Goal: Transaction & Acquisition: Obtain resource

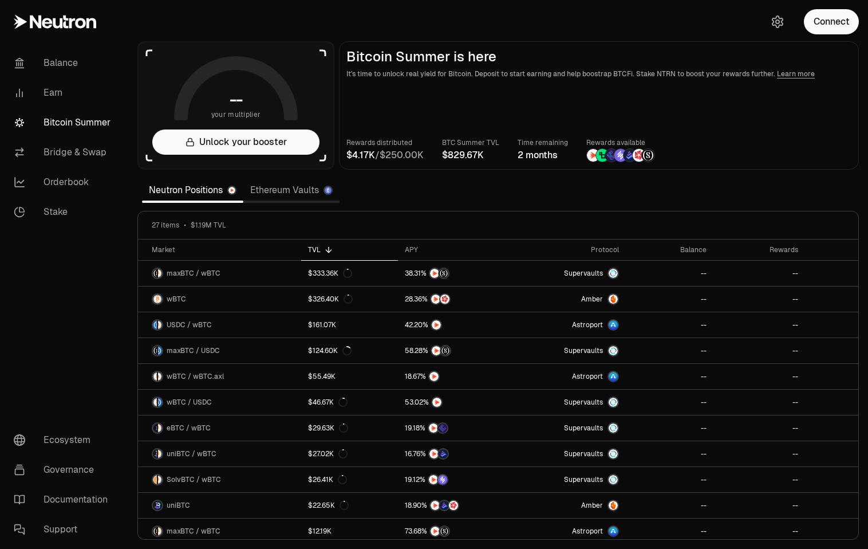
click at [267, 183] on link "Ethereum Vaults" at bounding box center [291, 190] width 96 height 23
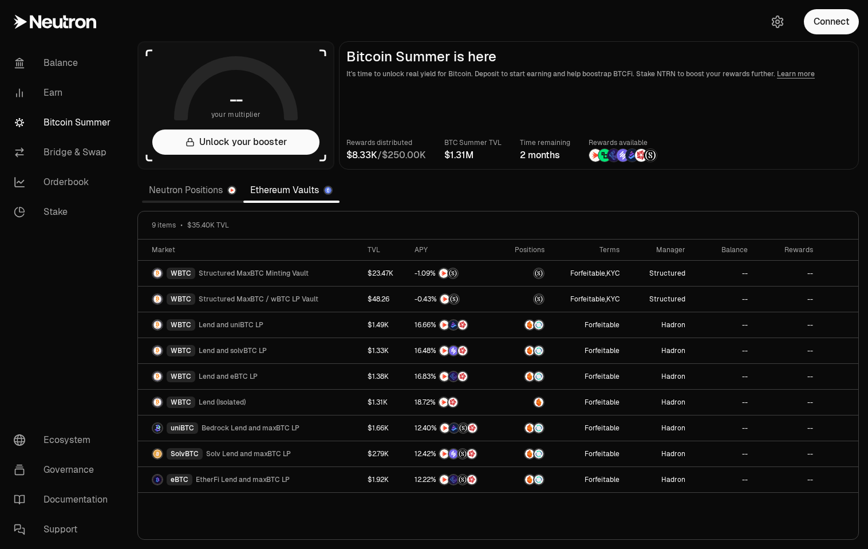
click at [207, 185] on link "Neutron Positions" at bounding box center [192, 190] width 101 height 23
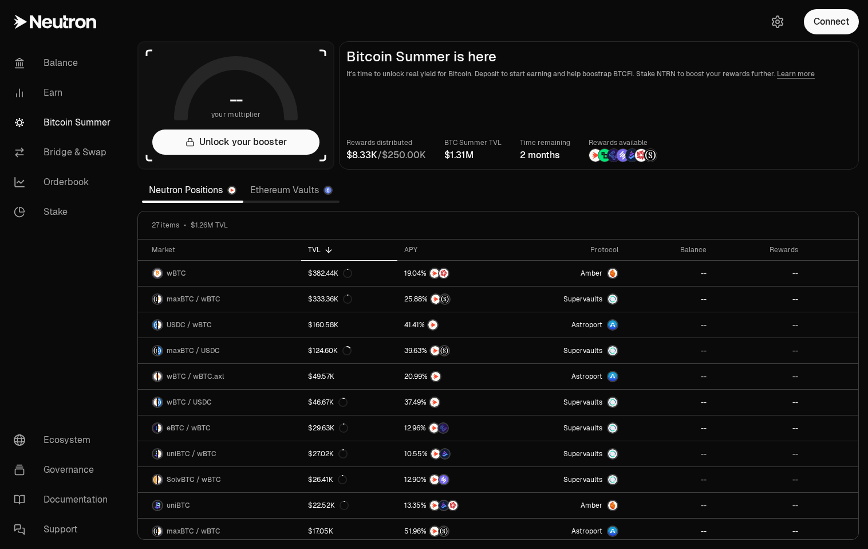
click at [266, 187] on link "Ethereum Vaults" at bounding box center [291, 190] width 96 height 23
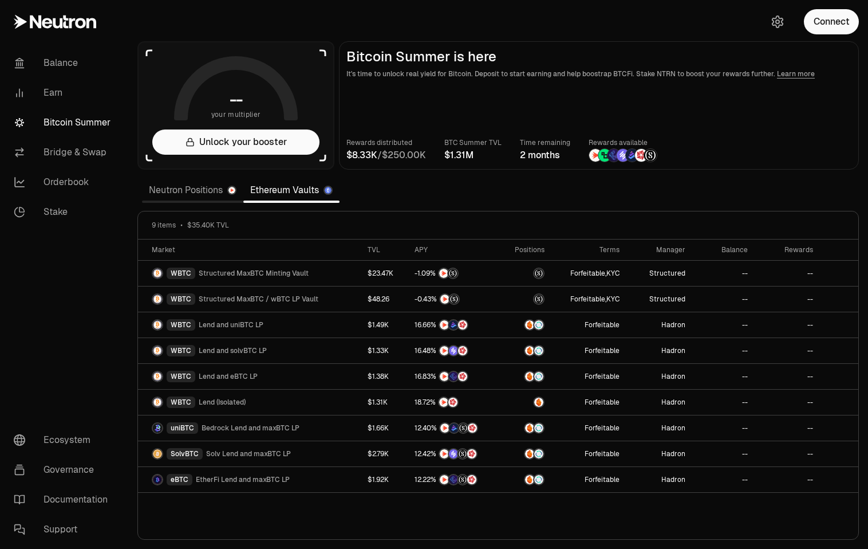
click at [201, 186] on link "Neutron Positions" at bounding box center [192, 190] width 101 height 23
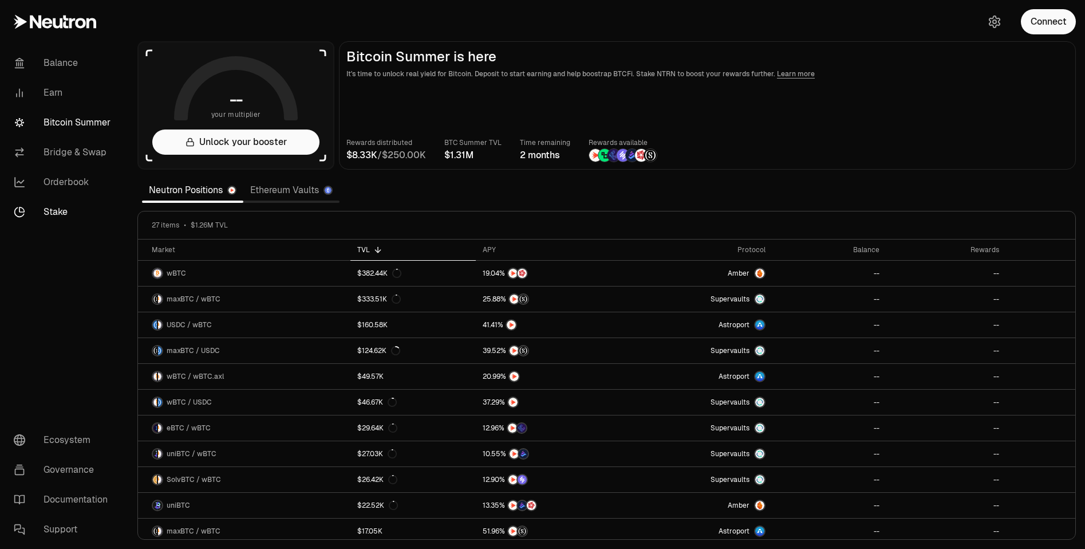
click at [54, 208] on link "Stake" at bounding box center [64, 212] width 119 height 30
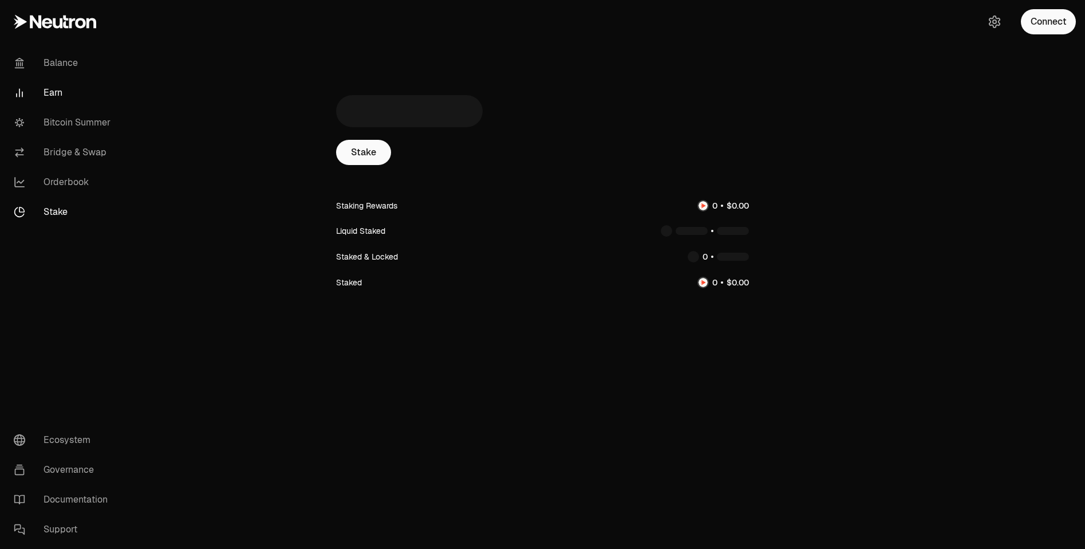
click at [49, 84] on link "Earn" at bounding box center [64, 93] width 119 height 30
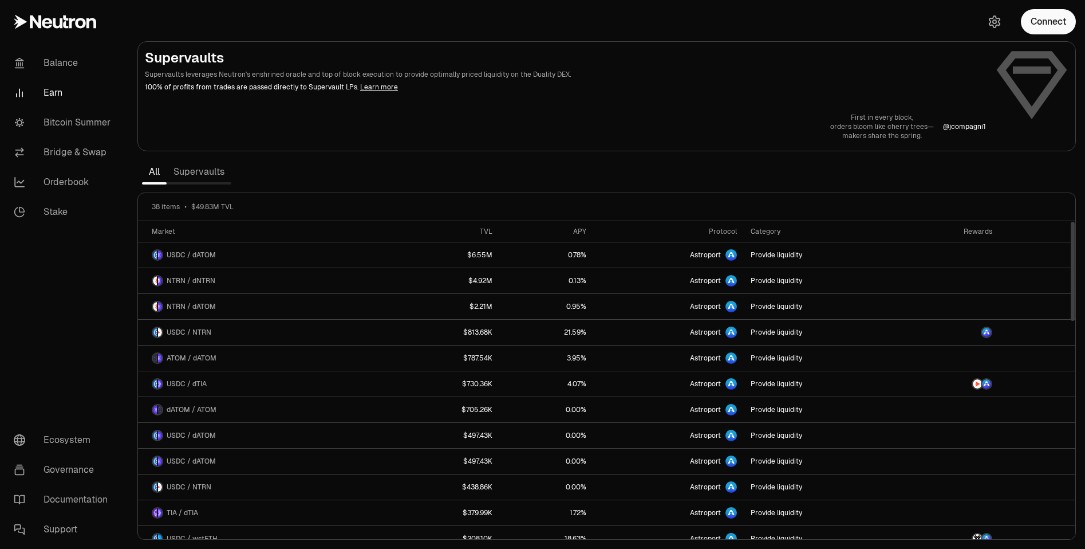
click at [211, 175] on link "Supervaults" at bounding box center [199, 171] width 65 height 23
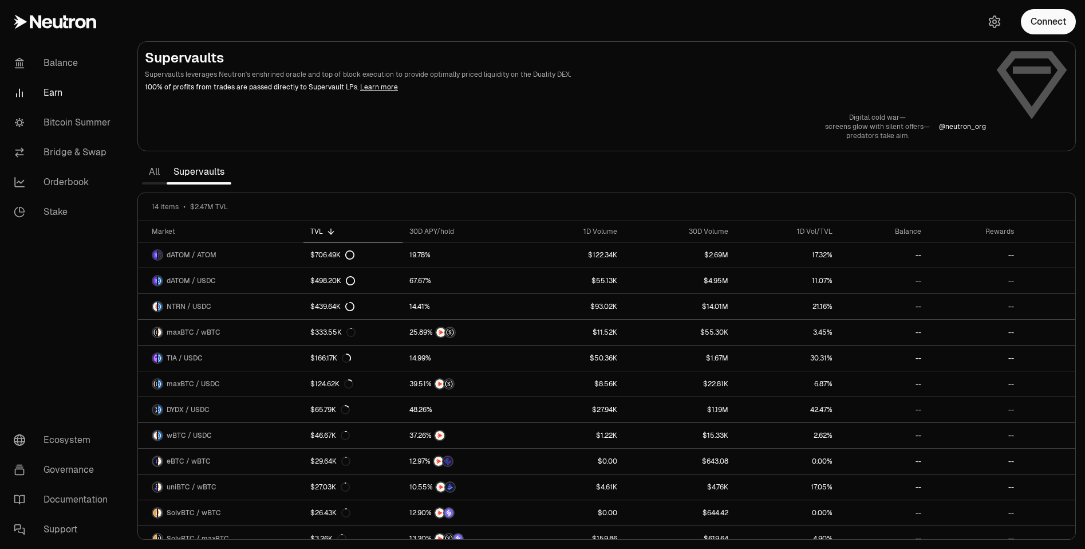
click at [56, 93] on link "Earn" at bounding box center [64, 93] width 119 height 30
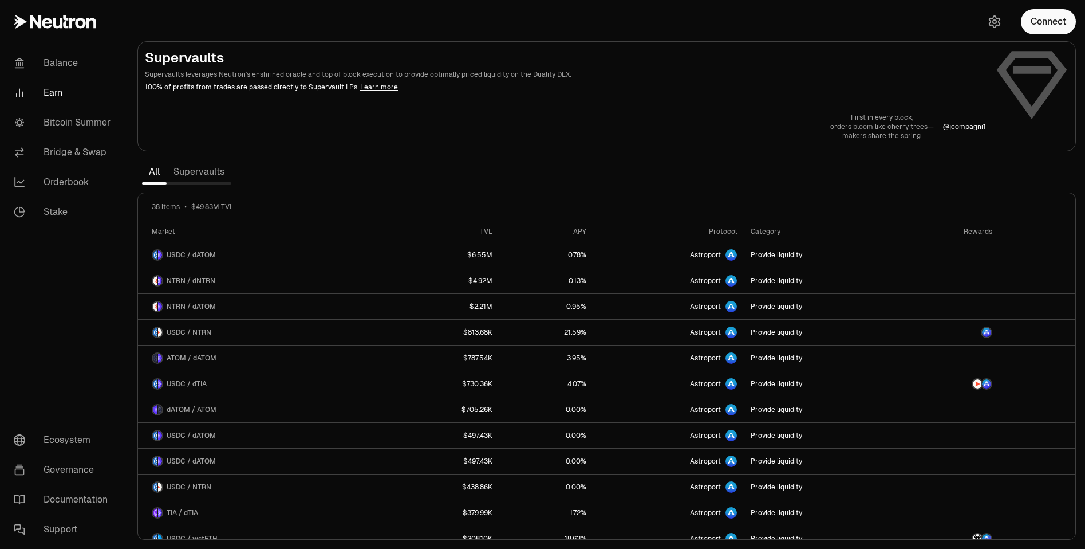
drag, startPoint x: 202, startPoint y: 157, endPoint x: 200, endPoint y: 176, distance: 19.5
click at [202, 157] on section "Supervaults Supervaults leverages Neutron's enshrined oracle and top of block e…" at bounding box center [606, 274] width 957 height 549
click at [200, 177] on link "Supervaults" at bounding box center [199, 171] width 65 height 23
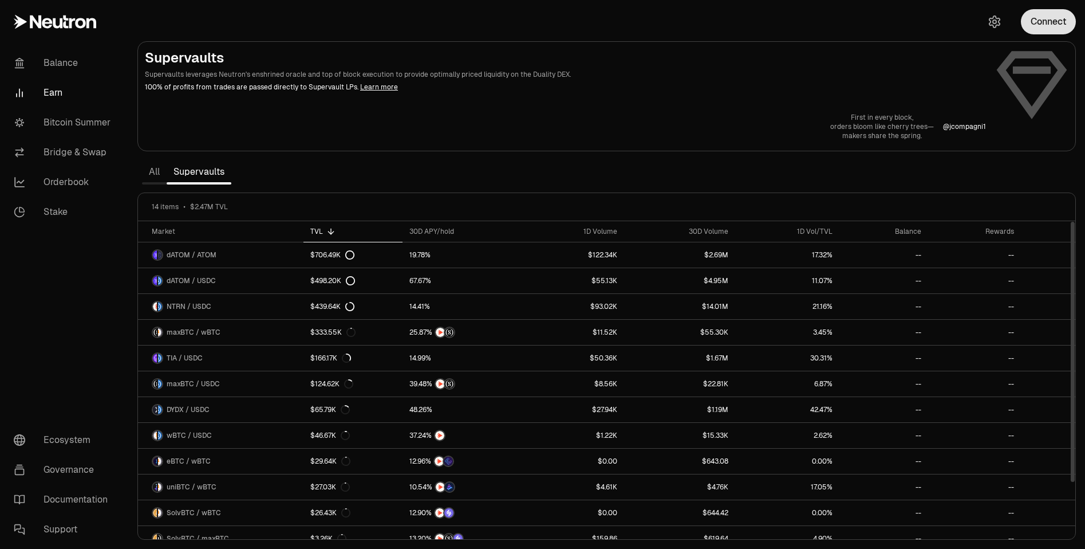
click at [867, 19] on button "Connect" at bounding box center [1048, 21] width 55 height 25
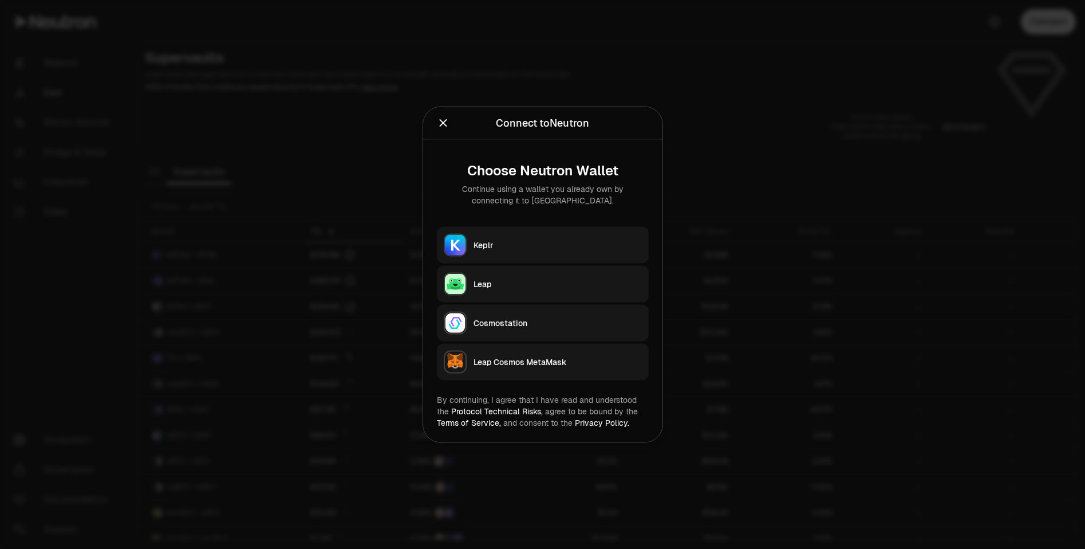
click at [529, 239] on div "Keplr" at bounding box center [558, 244] width 168 height 11
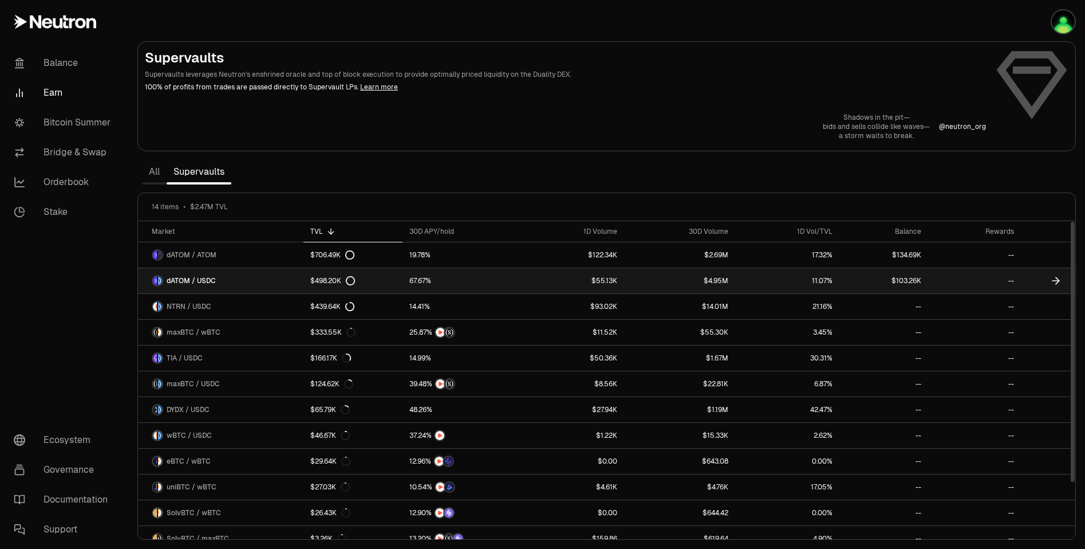
click at [198, 278] on span "dATOM / USDC" at bounding box center [191, 280] width 49 height 9
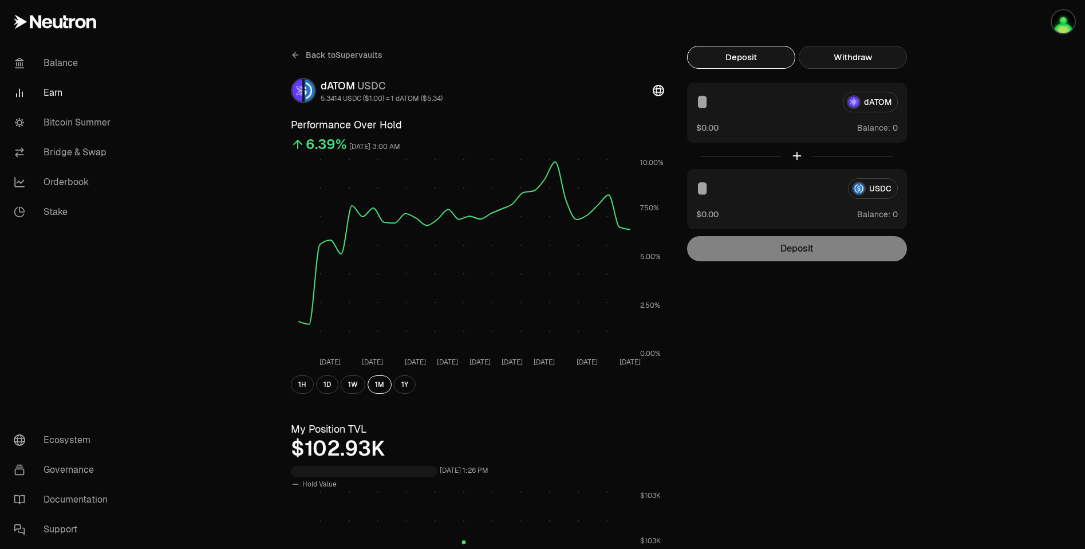
click at [826, 65] on button "Withdraw" at bounding box center [853, 57] width 108 height 23
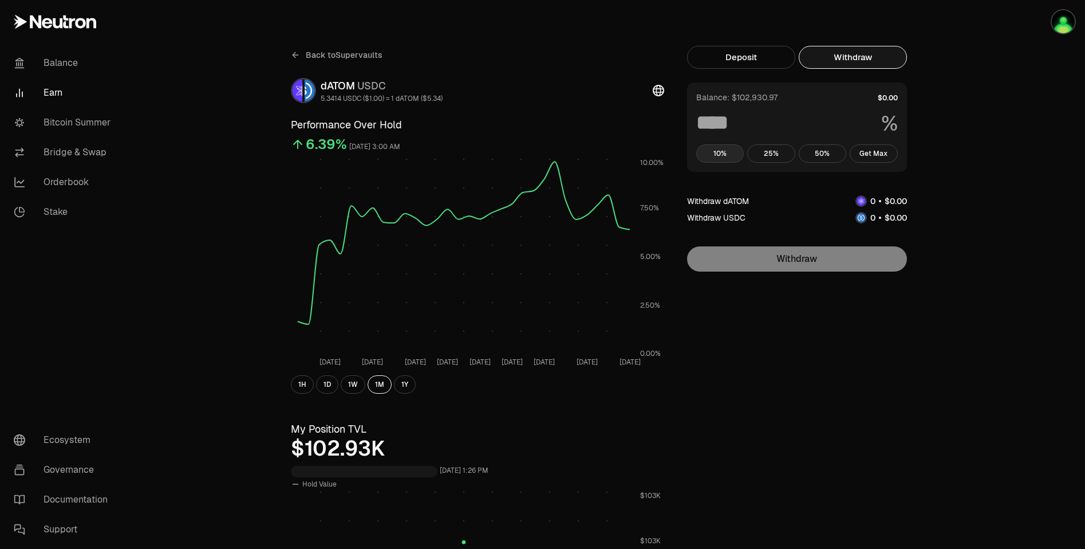
click at [722, 153] on button "10%" at bounding box center [720, 153] width 48 height 18
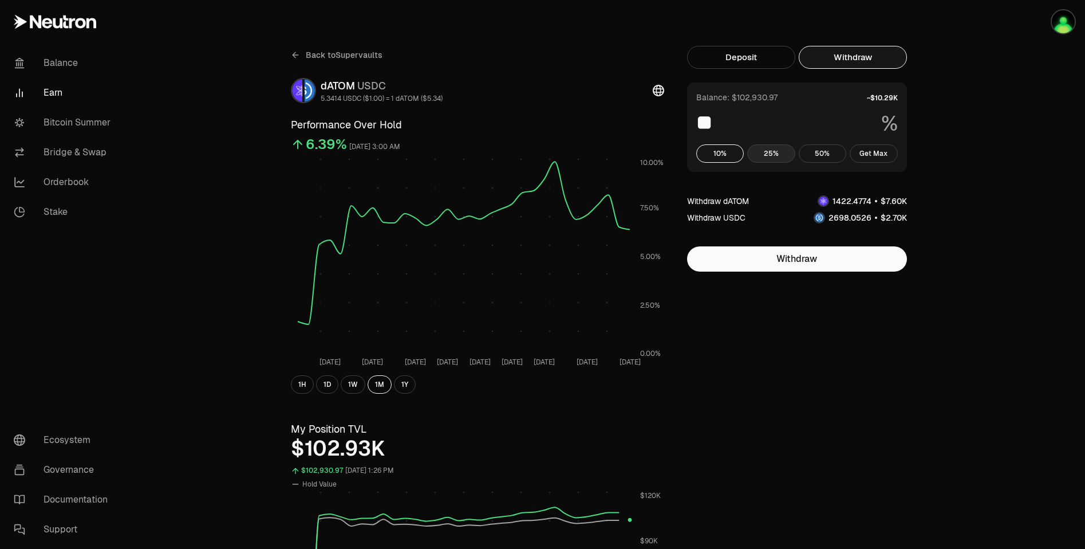
click at [774, 152] on button "25%" at bounding box center [771, 153] width 48 height 18
click at [724, 153] on button "10%" at bounding box center [720, 153] width 48 height 18
click at [822, 152] on button "50%" at bounding box center [823, 153] width 48 height 18
click at [729, 152] on button "10%" at bounding box center [720, 153] width 48 height 18
type input "**"
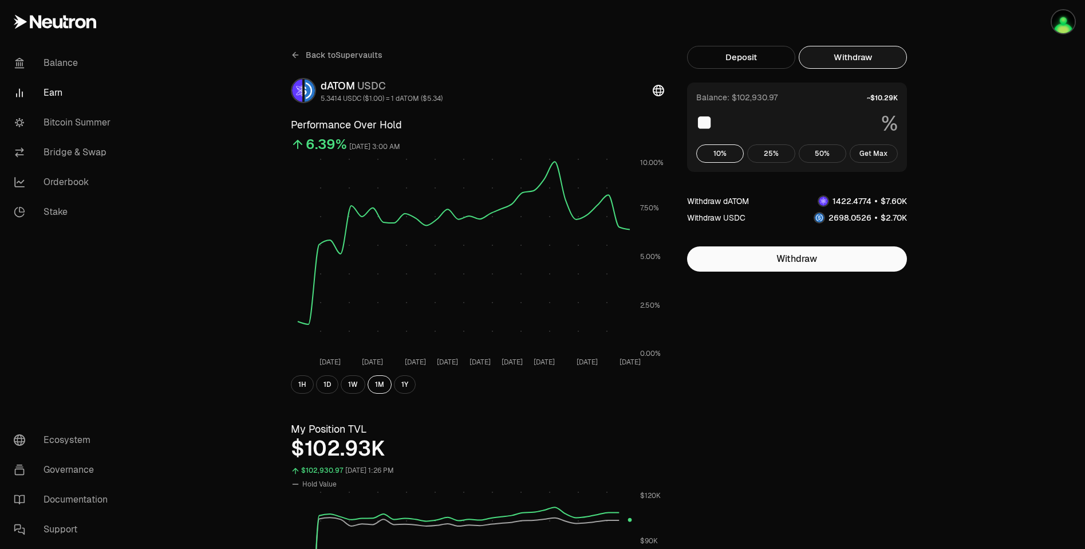
click at [296, 55] on icon at bounding box center [295, 55] width 5 height 0
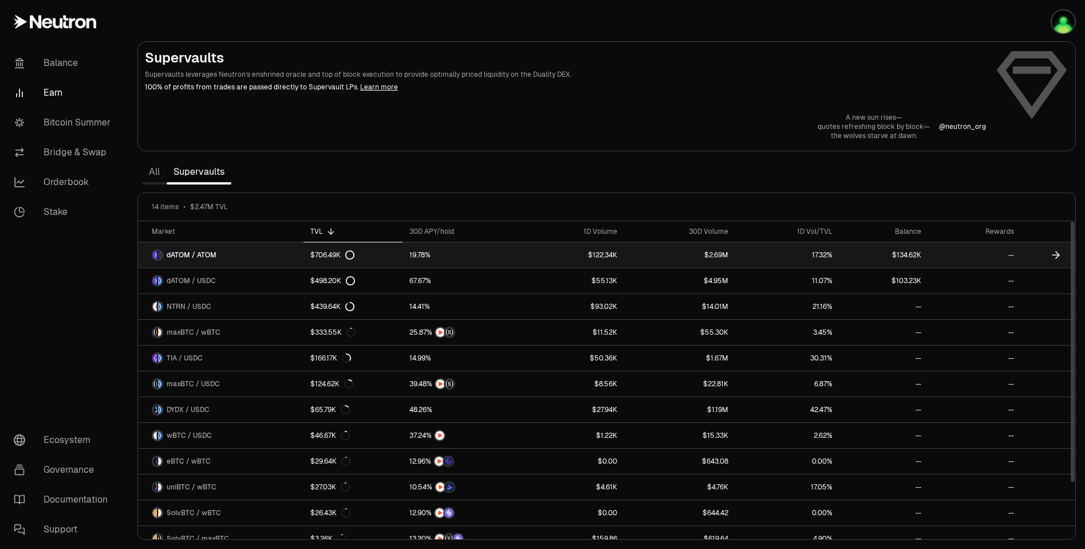
click at [186, 256] on span "dATOM / ATOM" at bounding box center [192, 254] width 50 height 9
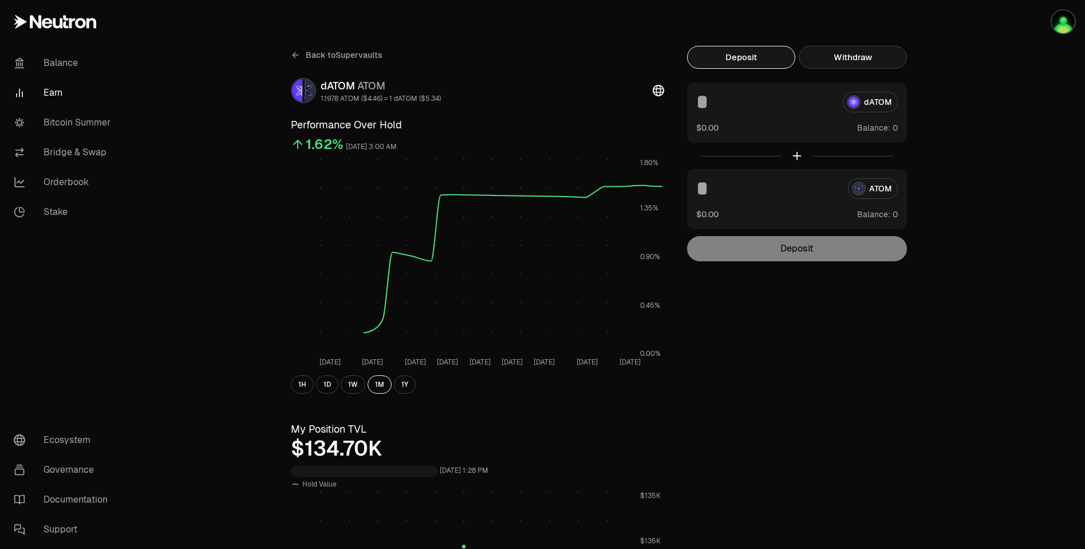
click at [846, 56] on button "Withdraw" at bounding box center [853, 57] width 108 height 23
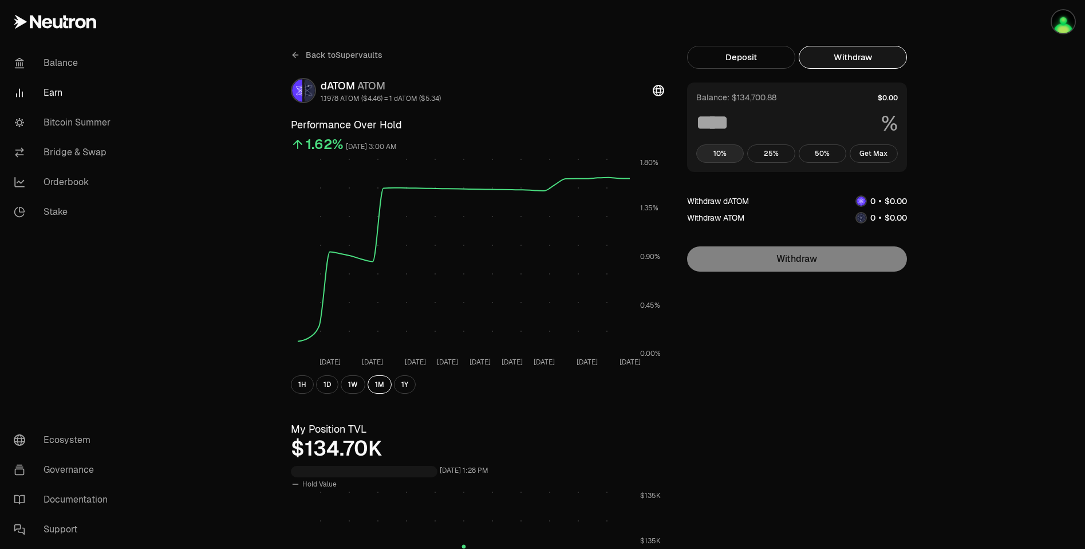
click at [715, 153] on button "10%" at bounding box center [720, 153] width 48 height 18
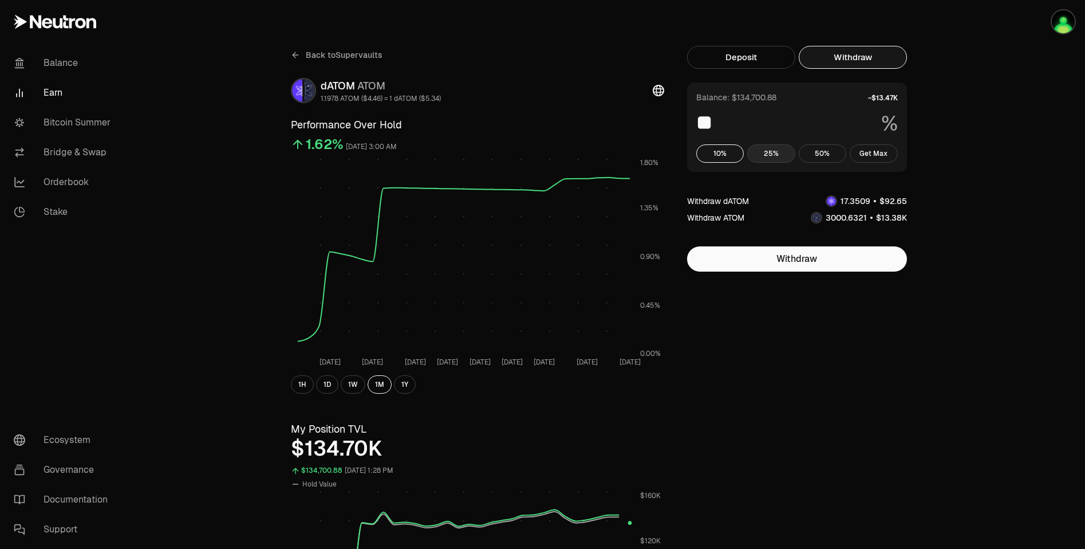
click at [760, 154] on button "25%" at bounding box center [771, 153] width 48 height 18
type input "**"
click at [798, 261] on button "Withdraw" at bounding box center [797, 258] width 220 height 25
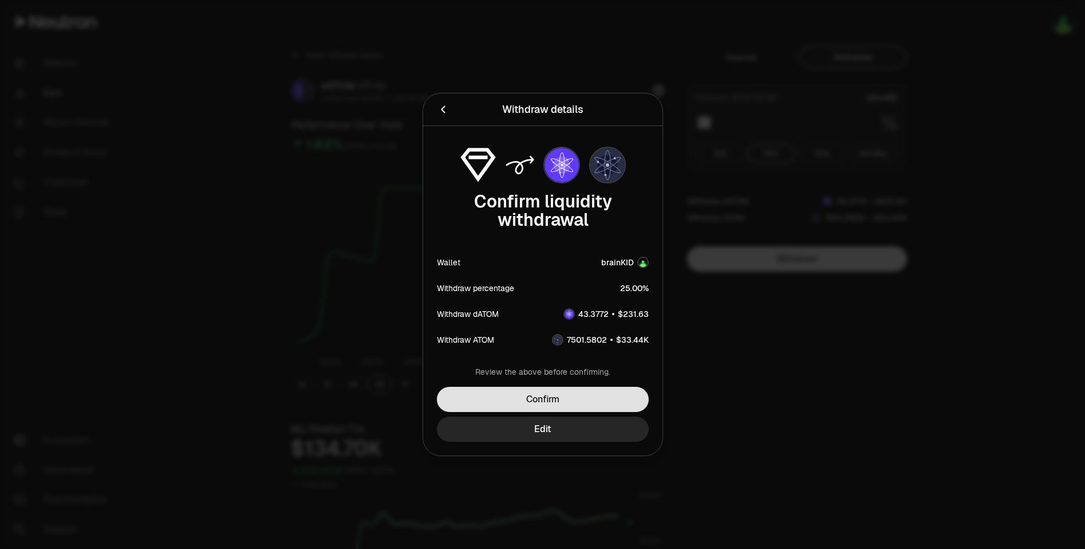
click at [511, 395] on button "Confirm" at bounding box center [543, 398] width 212 height 25
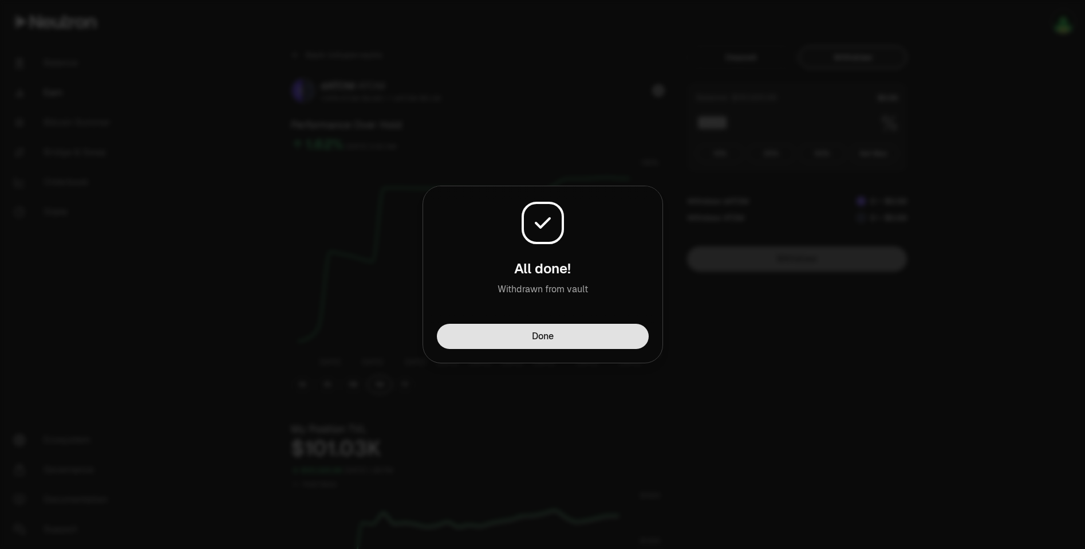
click at [555, 337] on button "Done" at bounding box center [543, 336] width 212 height 25
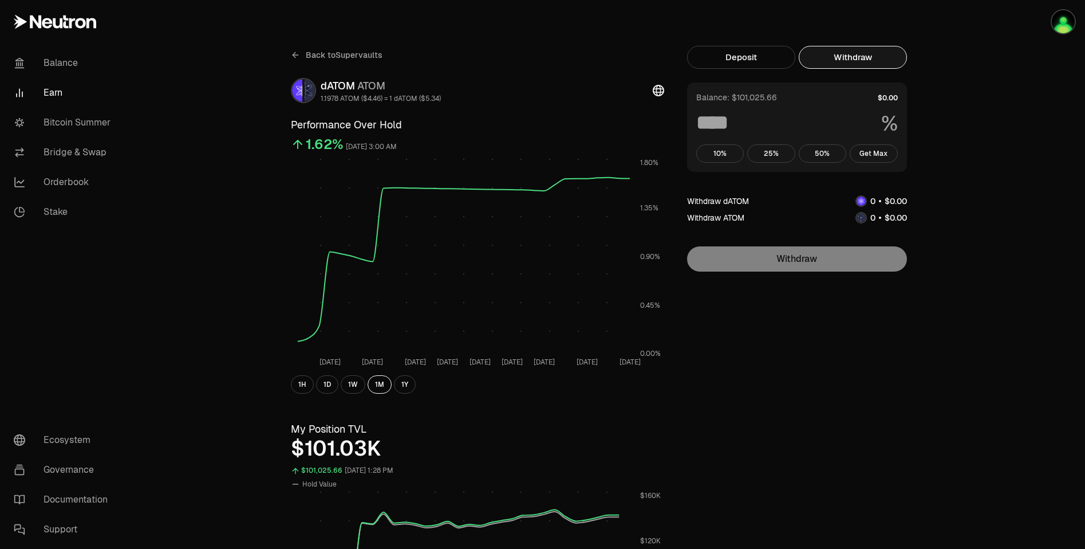
click at [43, 94] on link "Earn" at bounding box center [64, 93] width 119 height 30
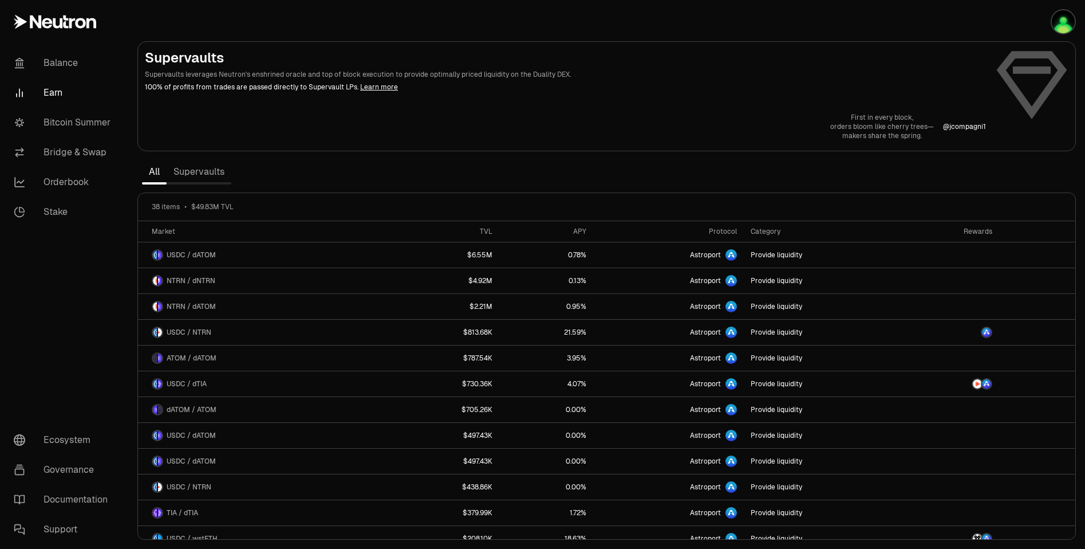
click at [202, 165] on link "Supervaults" at bounding box center [199, 171] width 65 height 23
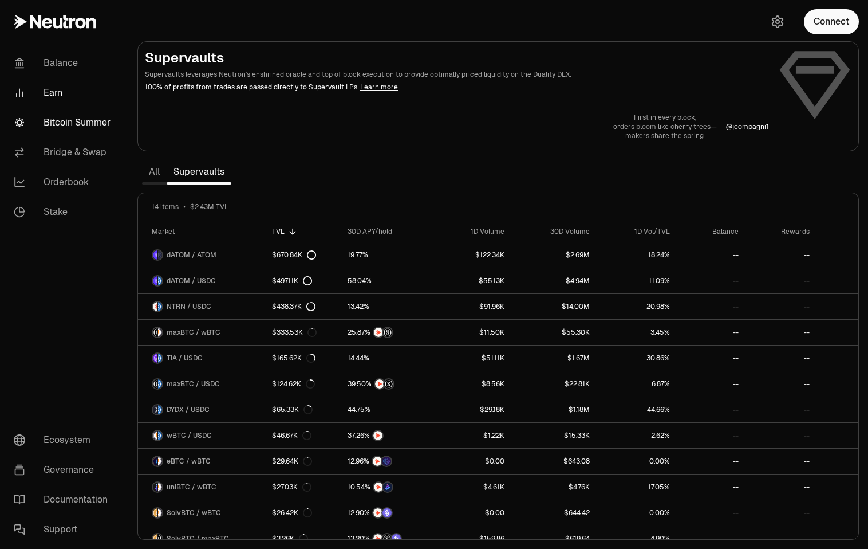
click at [68, 121] on link "Bitcoin Summer" at bounding box center [64, 123] width 119 height 30
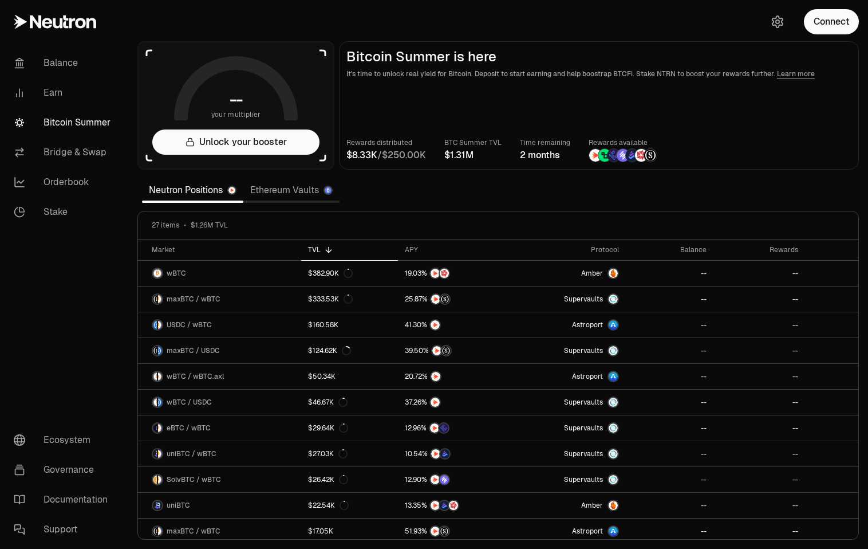
click at [293, 189] on link "Ethereum Vaults" at bounding box center [291, 190] width 96 height 23
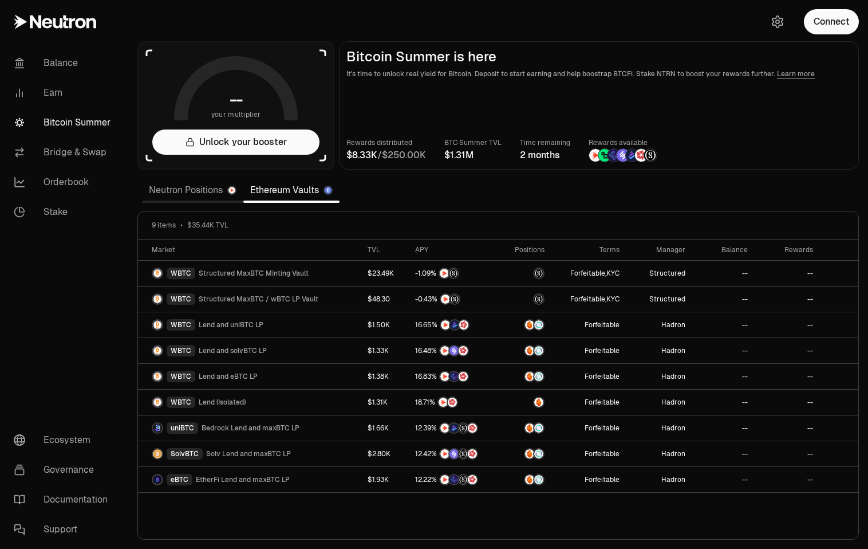
click at [189, 192] on link "Neutron Positions" at bounding box center [192, 190] width 101 height 23
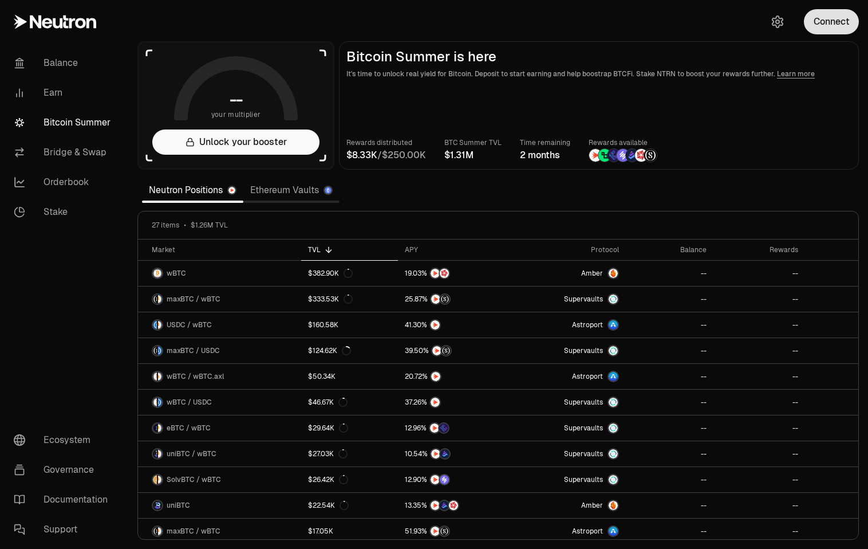
click at [827, 21] on button "Connect" at bounding box center [831, 21] width 55 height 25
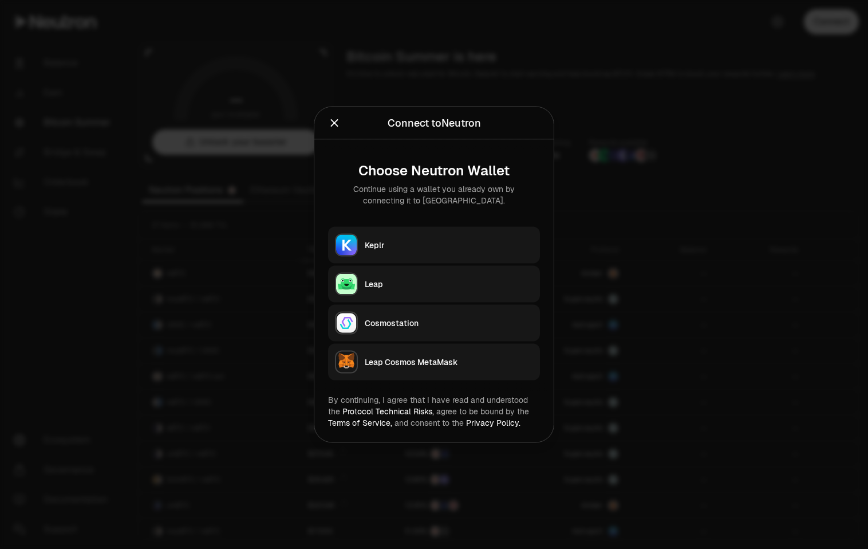
click at [414, 242] on div "Keplr" at bounding box center [449, 244] width 168 height 11
